Goal: Task Accomplishment & Management: Manage account settings

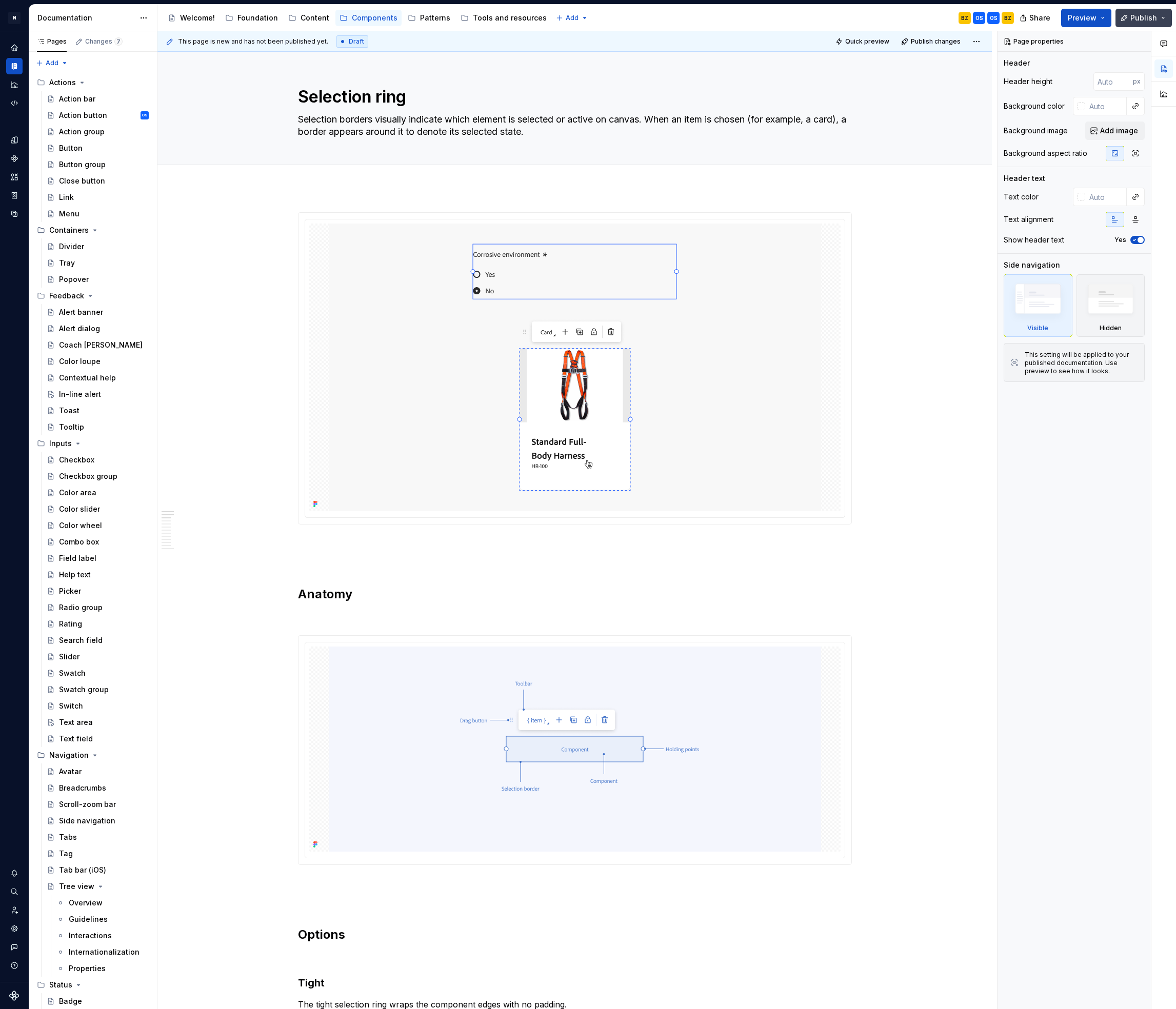
click at [1142, 21] on span "Publish" at bounding box center [1143, 17] width 27 height 10
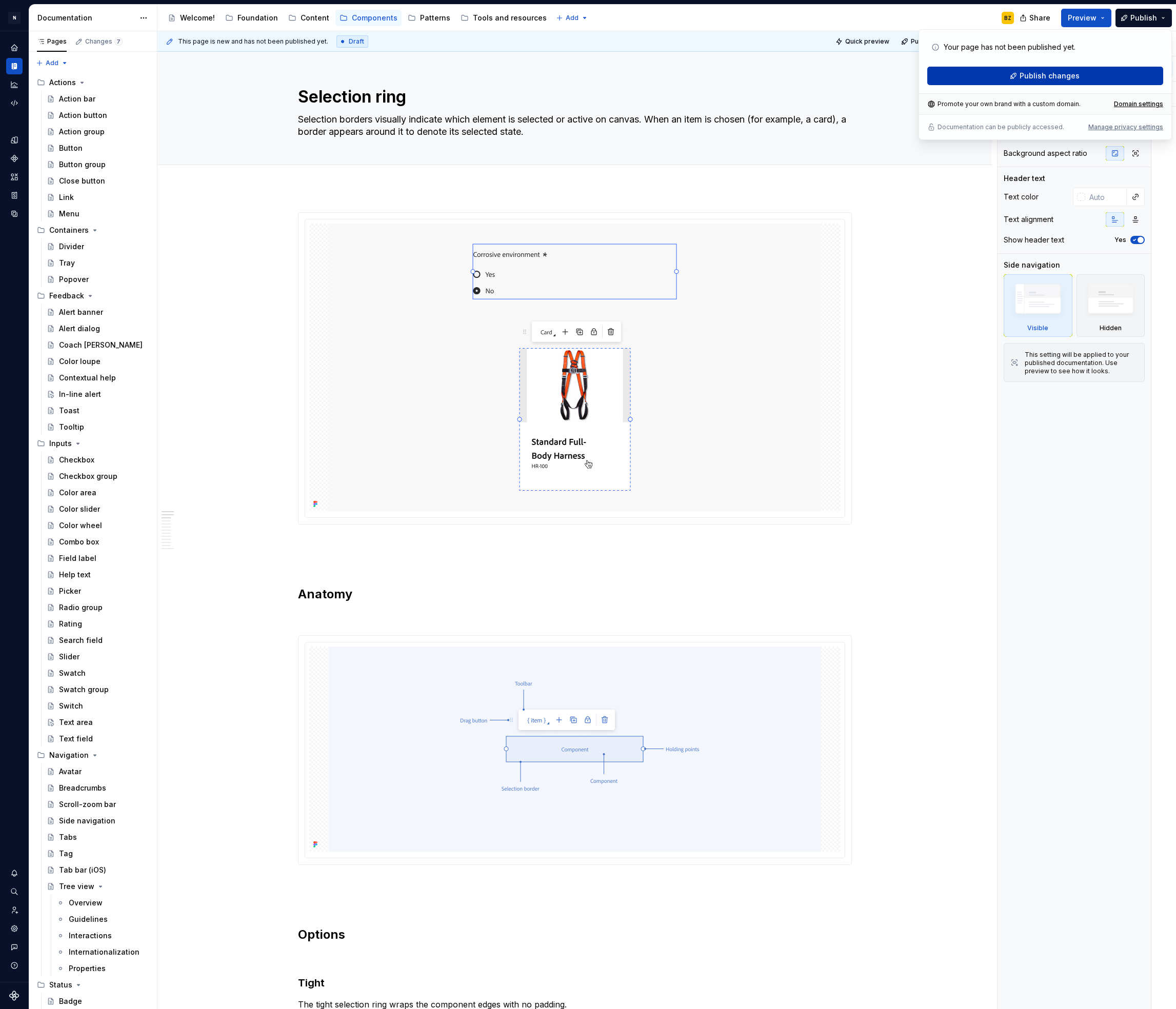
click at [1027, 75] on span "Publish changes" at bounding box center [1049, 75] width 60 height 10
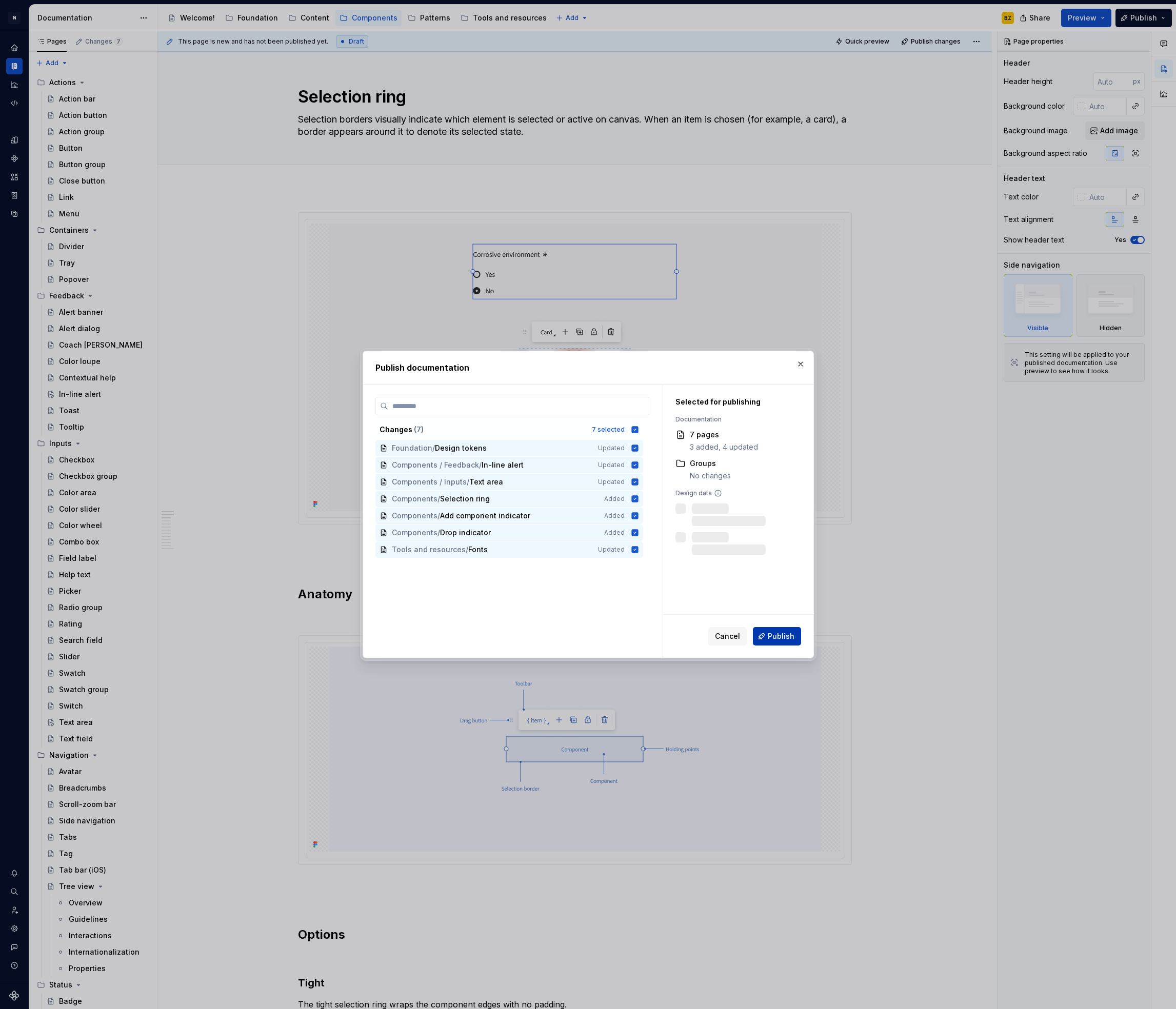
click at [784, 638] on span "Publish" at bounding box center [780, 636] width 27 height 10
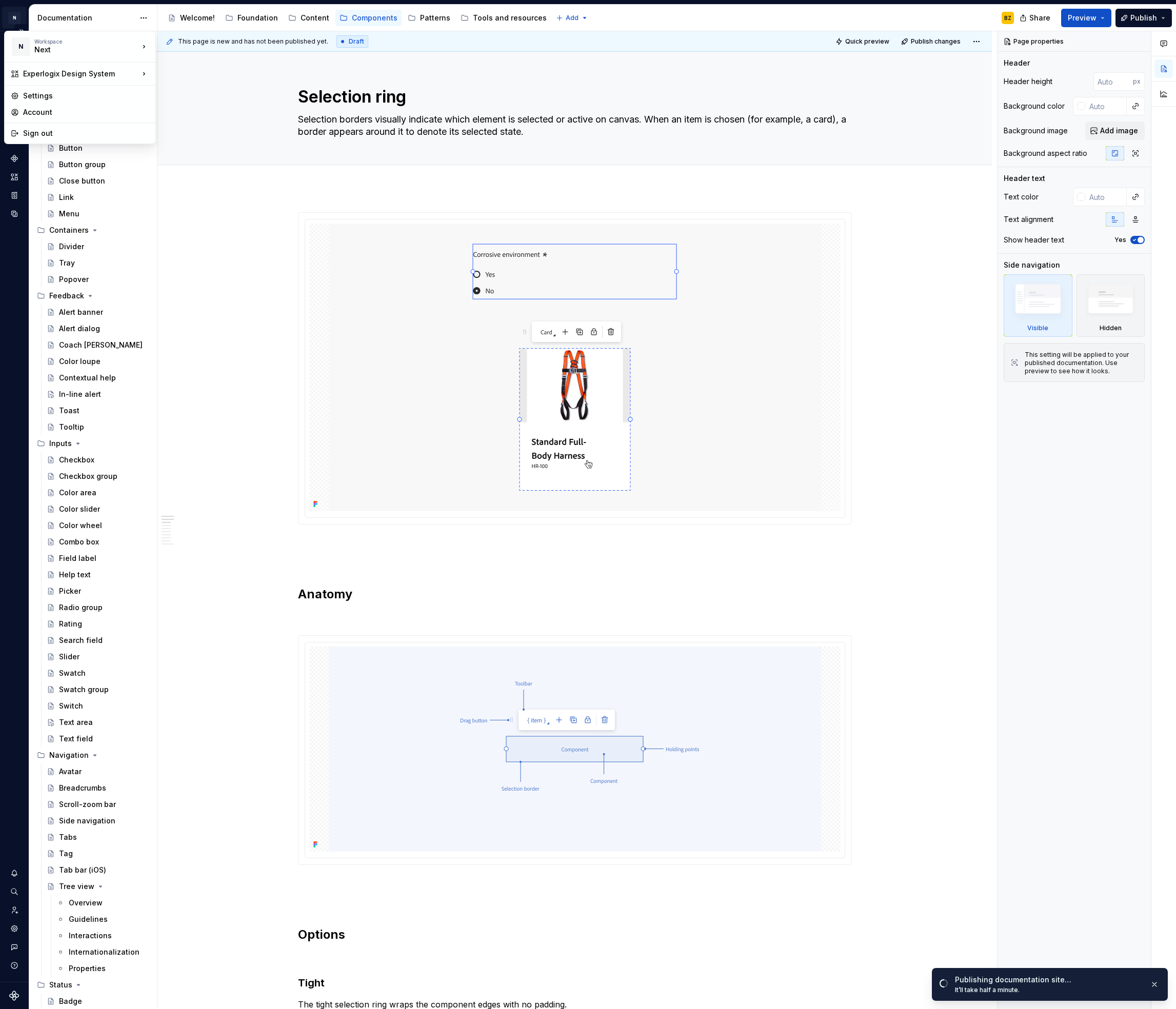
click at [18, 21] on html "N Experlogix Design System BZ Design system data Documentation Accessibility gu…" at bounding box center [588, 504] width 1176 height 1009
click at [34, 101] on div "Settings" at bounding box center [80, 96] width 147 height 17
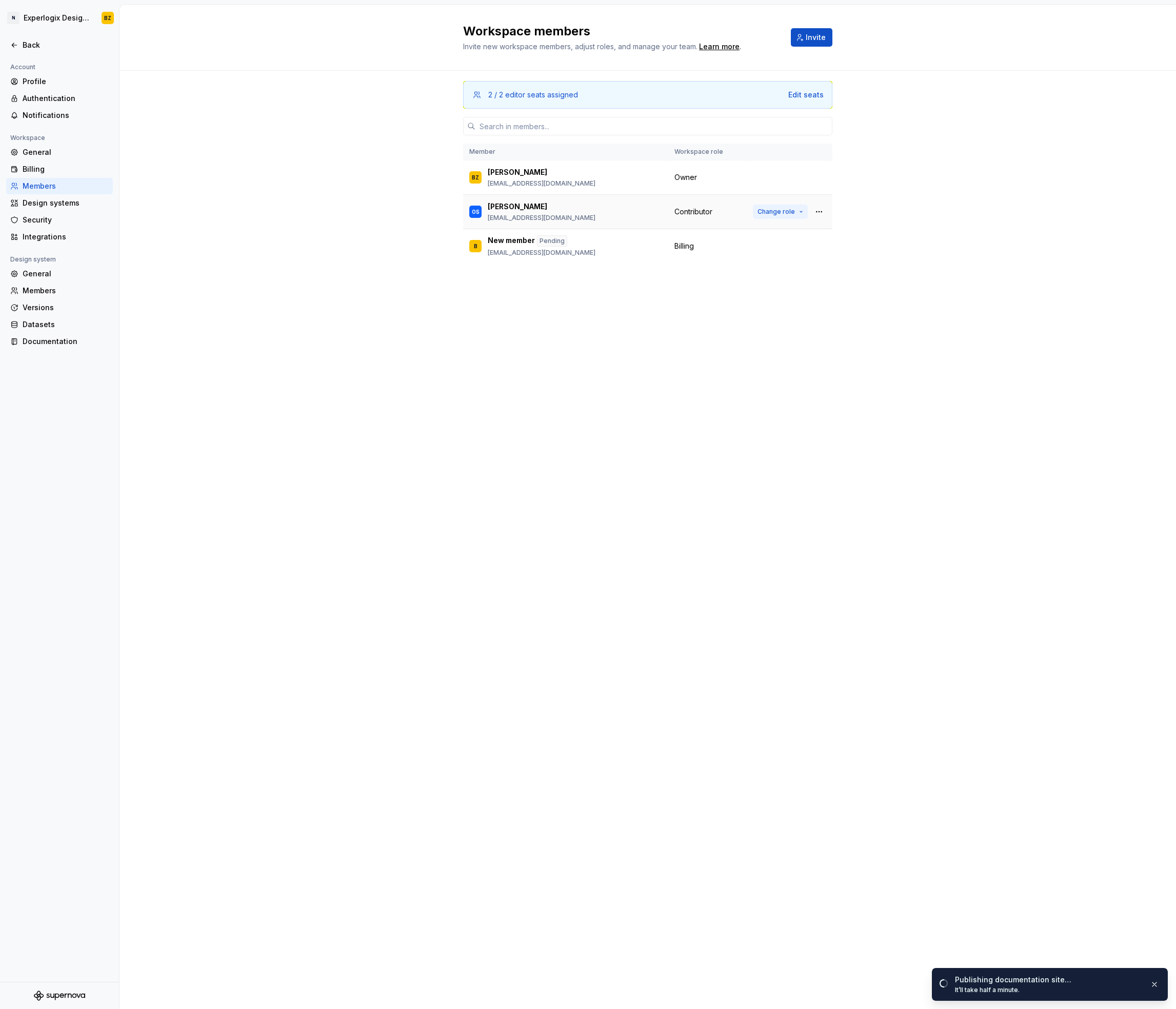
click at [776, 213] on span "Change role" at bounding box center [776, 211] width 38 height 8
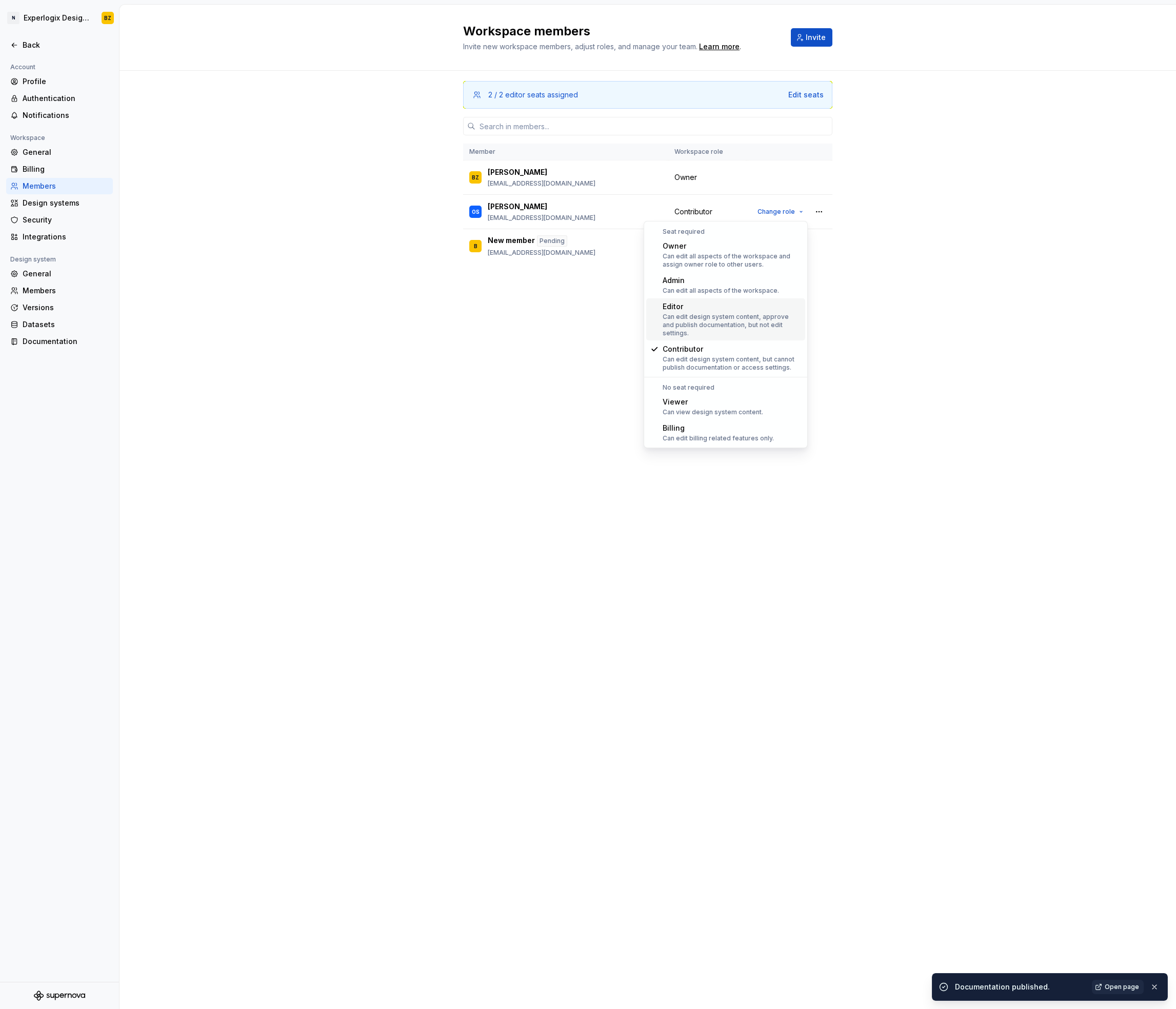
click at [720, 316] on div "Can edit design system content, approve and publish documentation, but not edit…" at bounding box center [732, 325] width 139 height 25
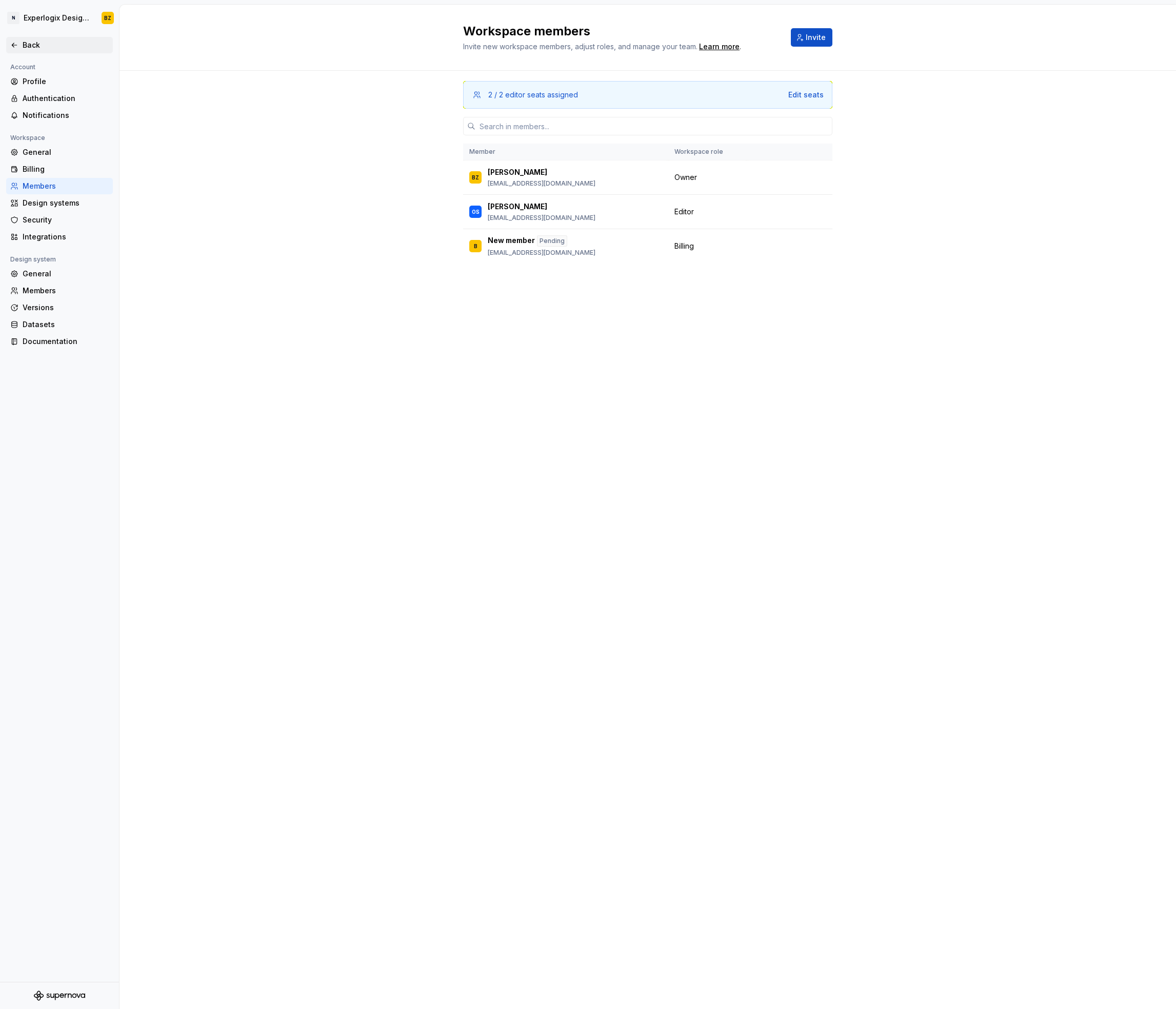
click at [23, 50] on div "Back" at bounding box center [66, 45] width 86 height 10
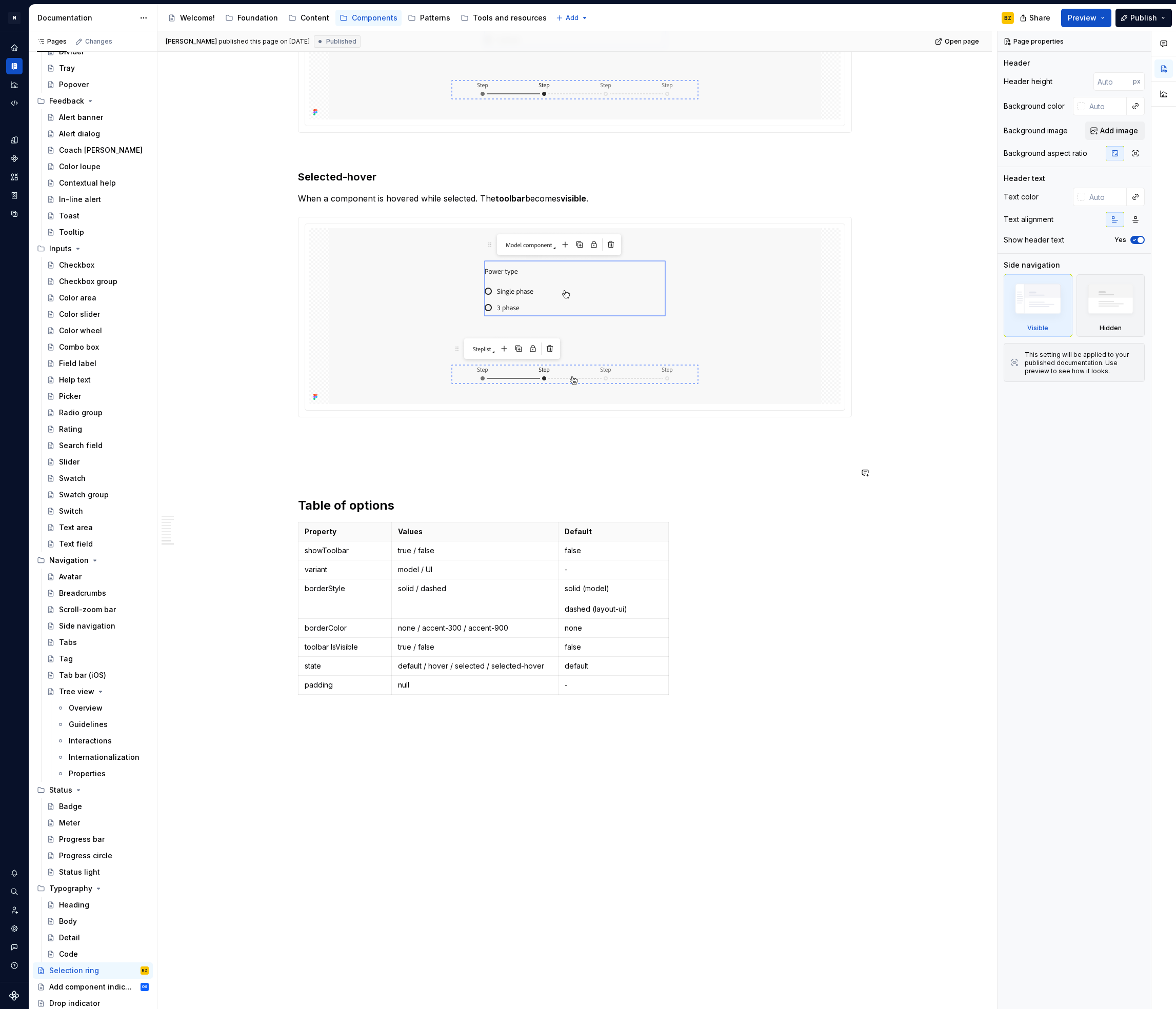
scroll to position [2707, 0]
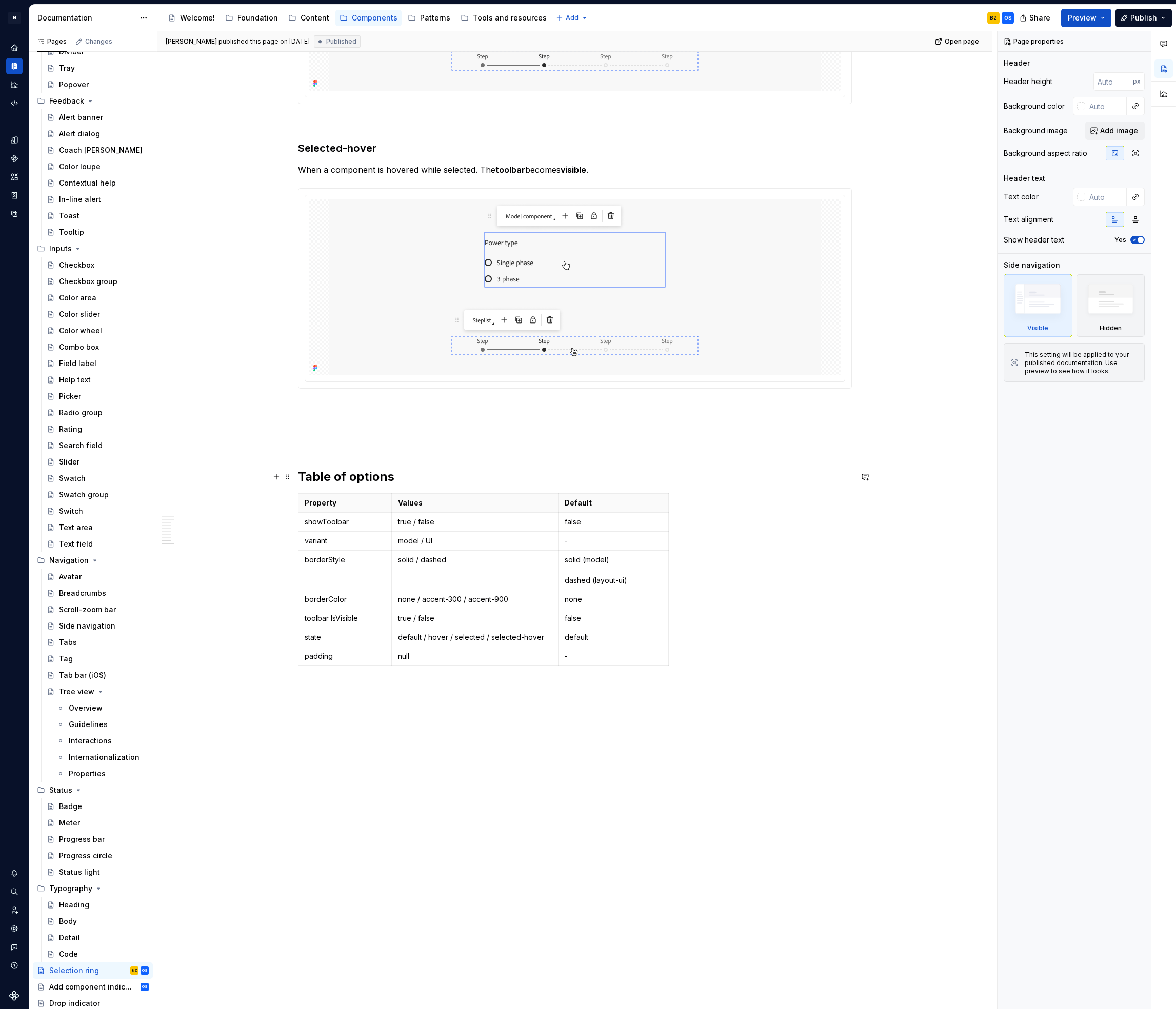
type textarea "*"
